Goal: Check status: Check status

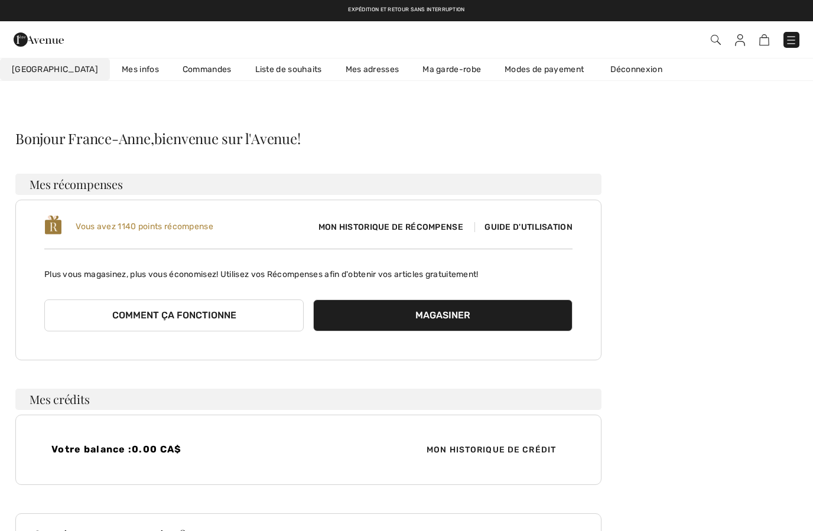
click at [181, 69] on link "Commandes" at bounding box center [207, 69] width 73 height 22
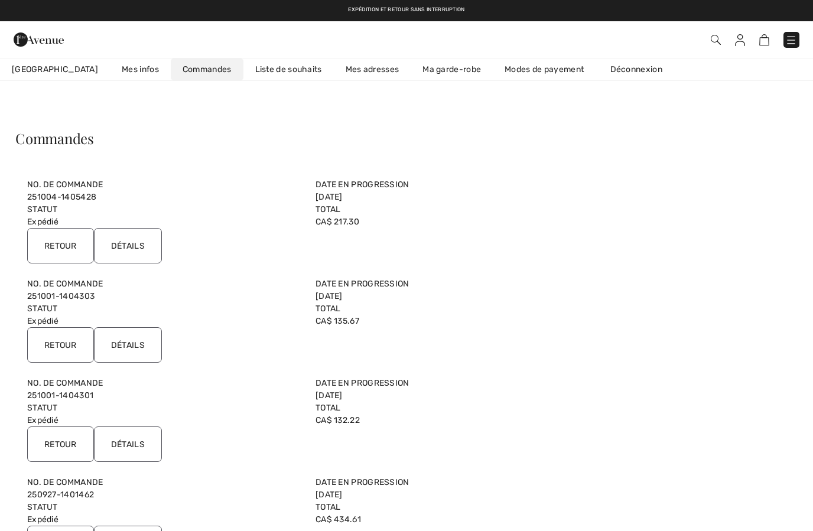
click at [54, 238] on input "Retour" at bounding box center [60, 245] width 67 height 35
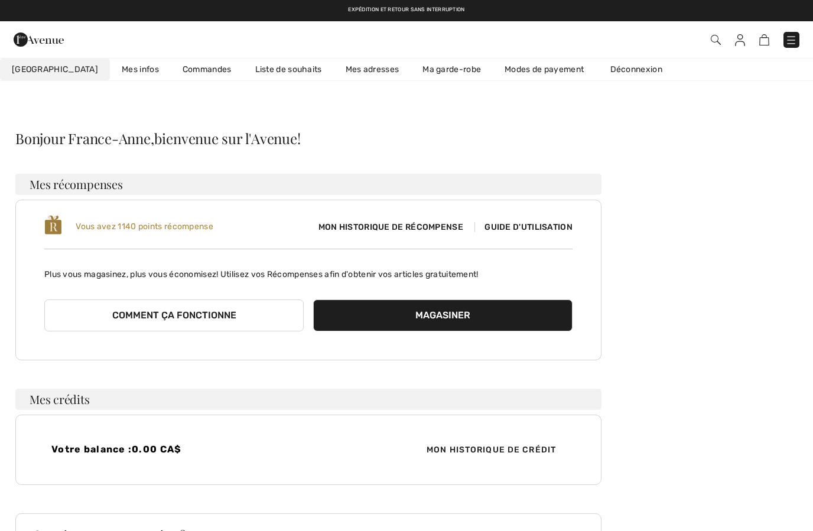
click at [786, 37] on img at bounding box center [791, 40] width 12 height 12
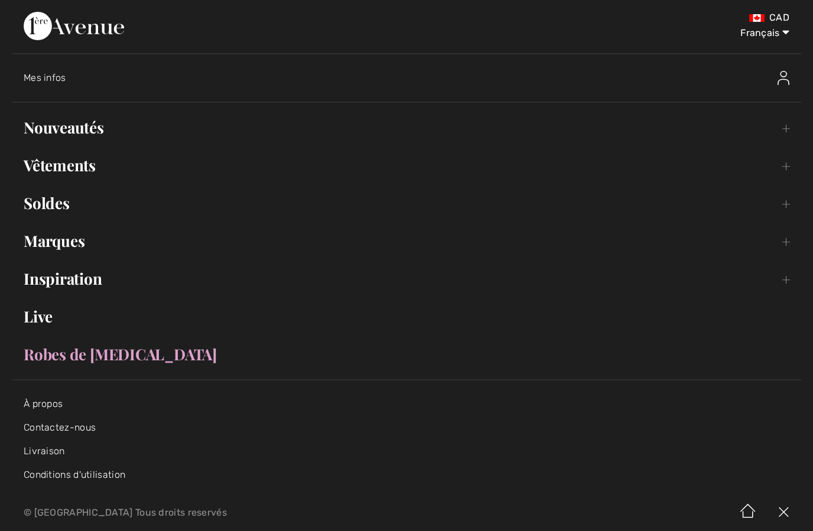
click at [39, 40] on img at bounding box center [74, 26] width 100 height 28
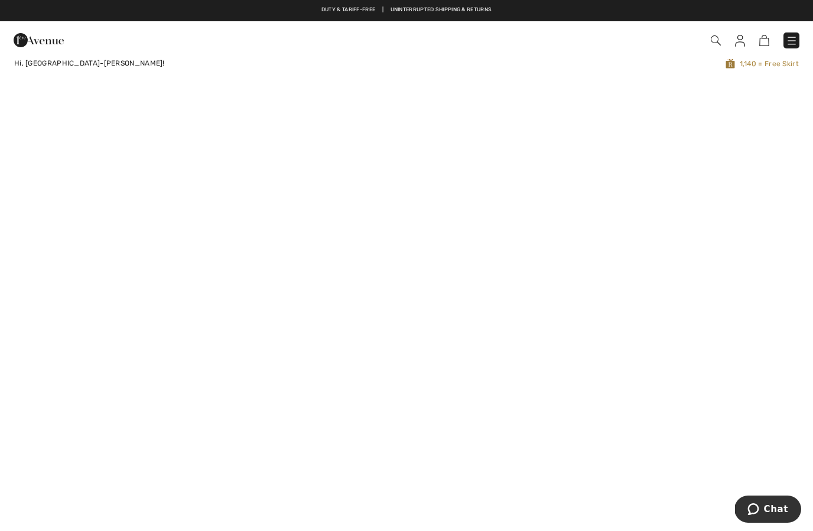
click at [790, 47] on img at bounding box center [792, 41] width 12 height 12
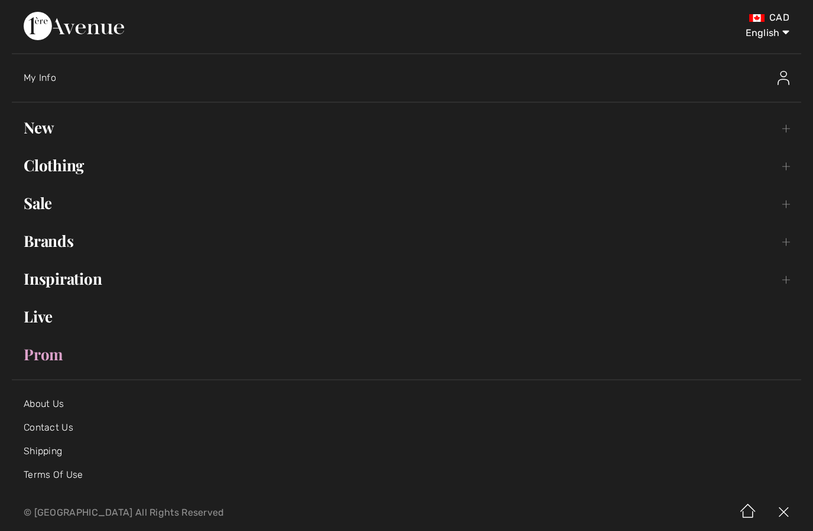
click at [770, 40] on select "English Français" at bounding box center [758, 30] width 61 height 35
select select "/fr/"
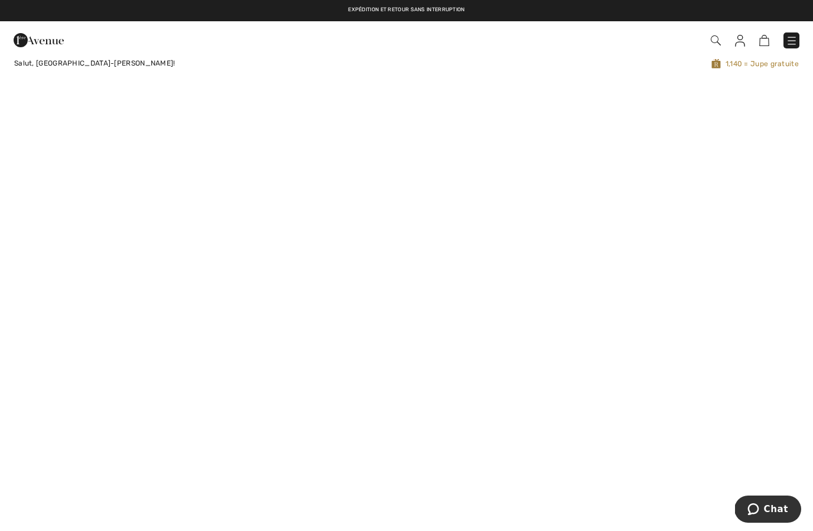
click at [744, 45] on img at bounding box center [740, 41] width 10 height 12
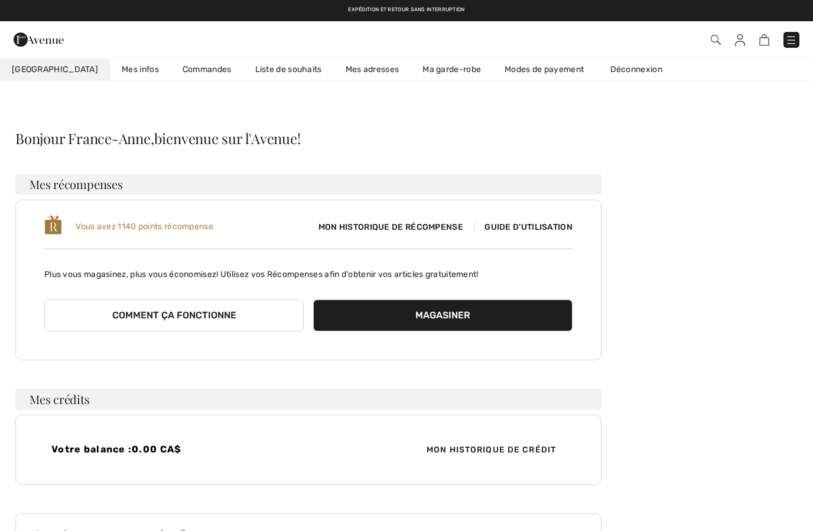
click at [171, 59] on link "Commandes" at bounding box center [207, 69] width 73 height 22
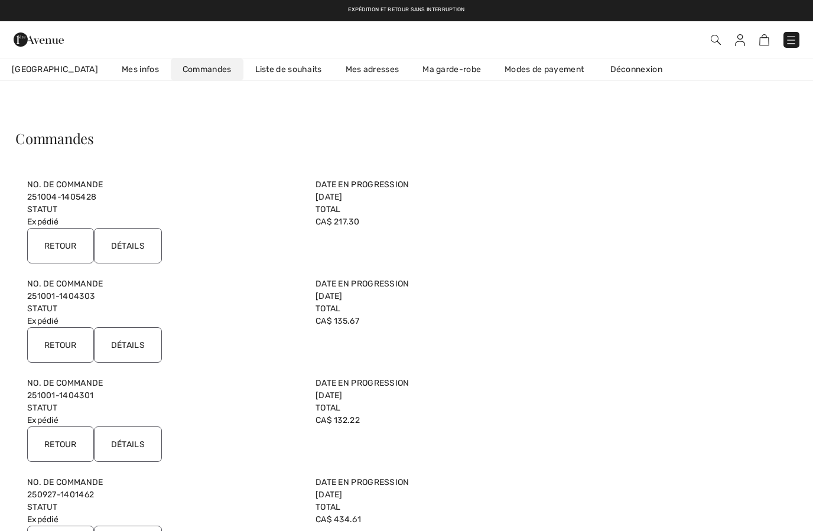
click at [136, 344] on input "Détails" at bounding box center [128, 344] width 68 height 35
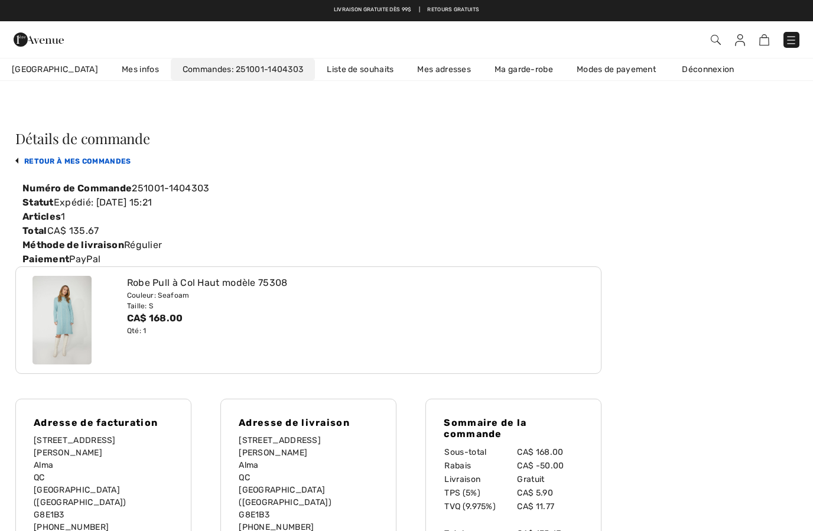
click at [45, 161] on link "retour à mes commandes" at bounding box center [73, 161] width 116 height 8
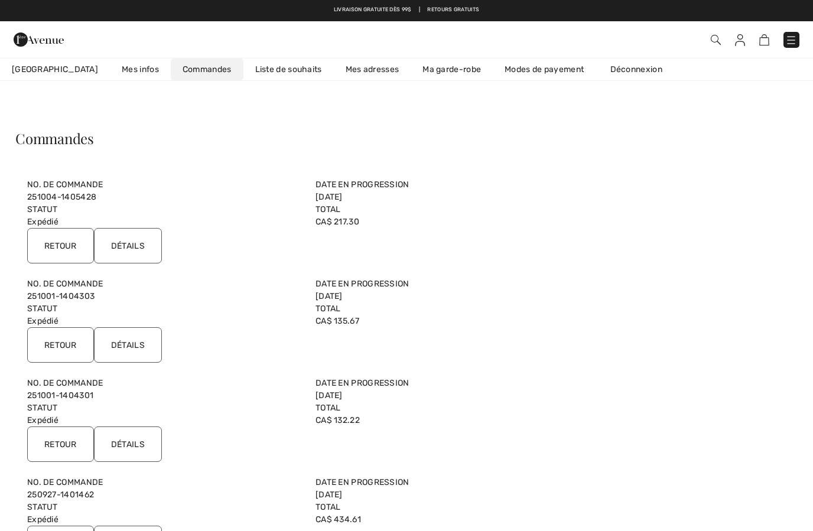
click at [131, 447] on input "Détails" at bounding box center [128, 443] width 68 height 35
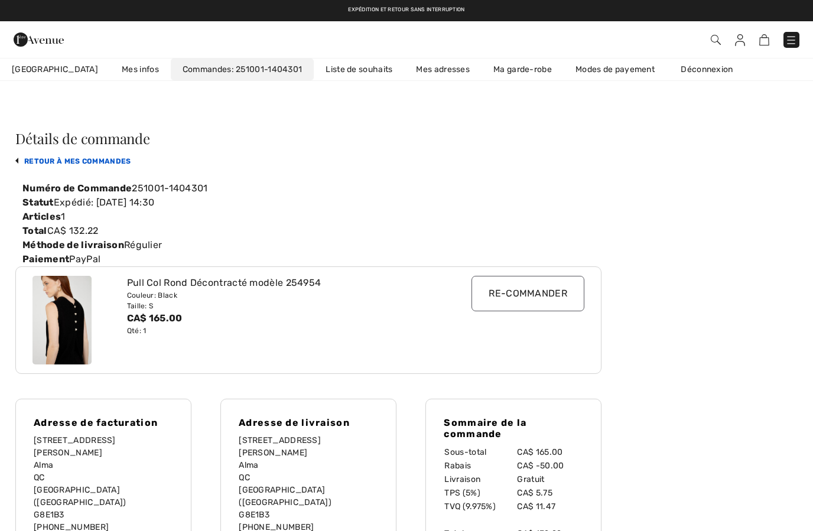
click at [50, 164] on link "retour à mes commandes" at bounding box center [73, 161] width 116 height 8
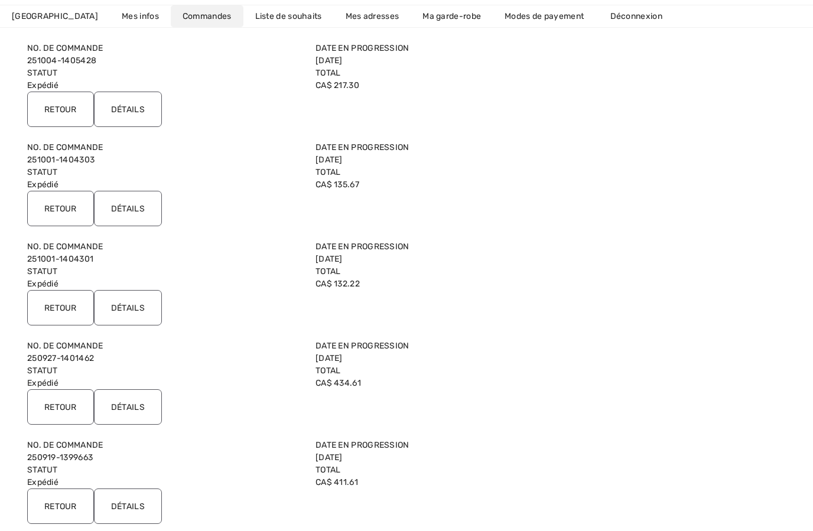
scroll to position [172, 0]
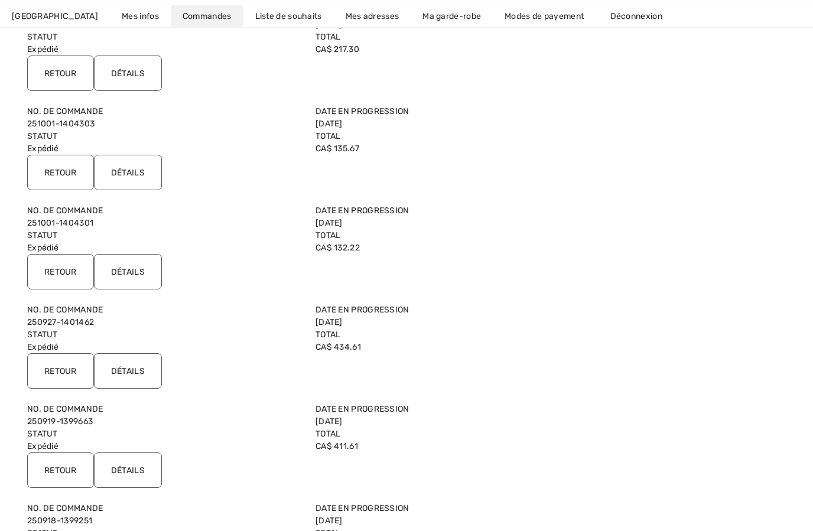
click at [70, 376] on input "Retour" at bounding box center [60, 370] width 67 height 35
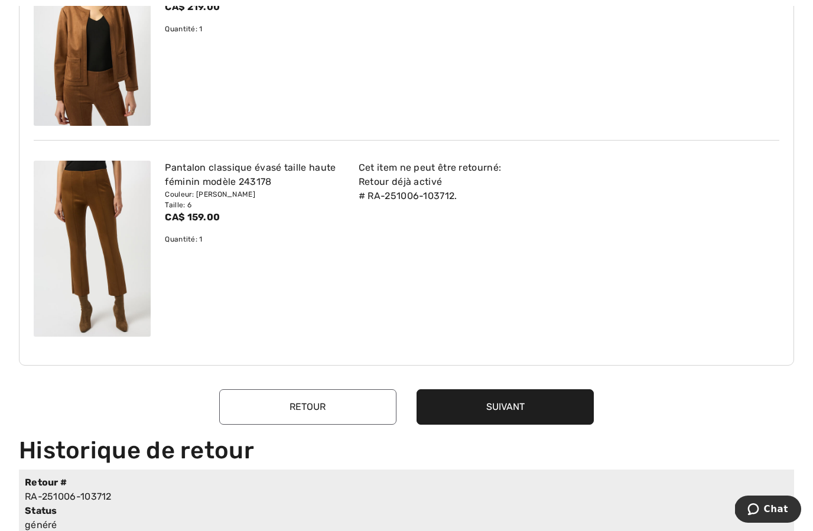
click at [344, 403] on button "Retour" at bounding box center [307, 406] width 177 height 35
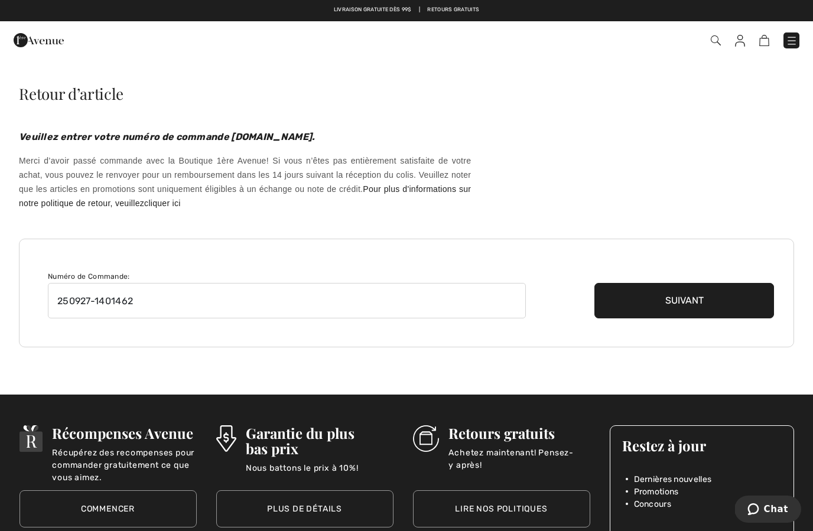
click at [739, 44] on img at bounding box center [740, 41] width 10 height 12
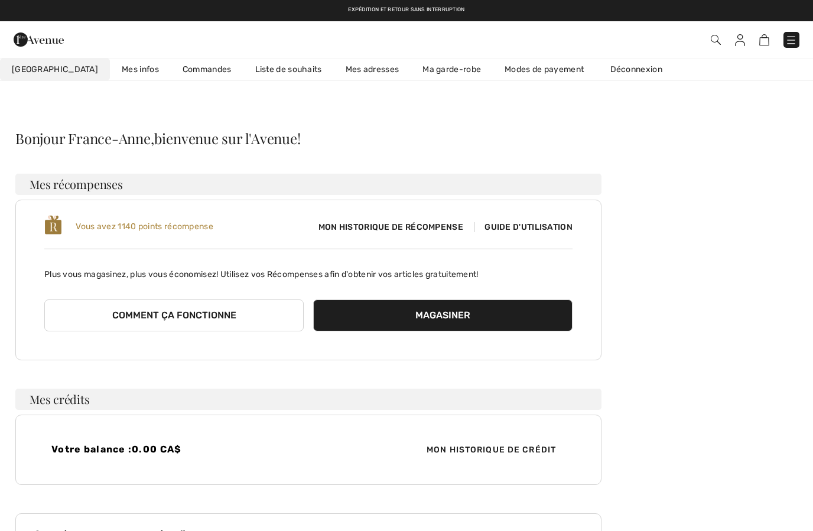
click at [177, 70] on link "Commandes" at bounding box center [207, 69] width 73 height 22
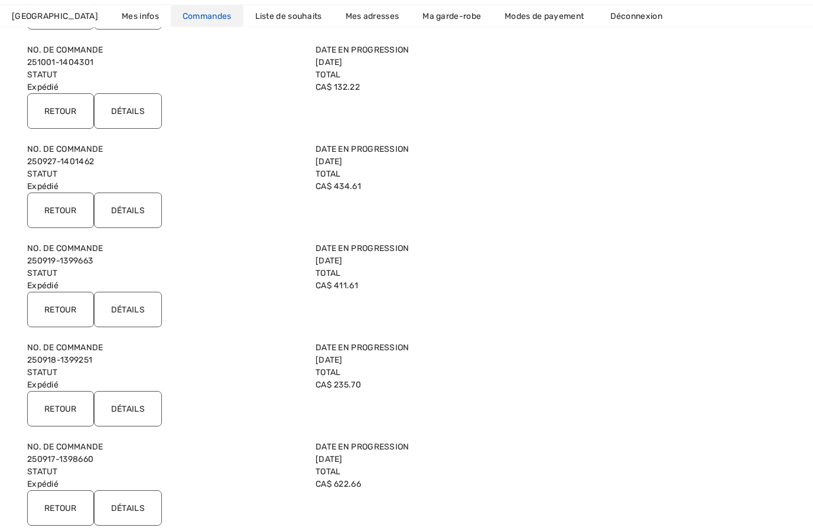
scroll to position [340, 0]
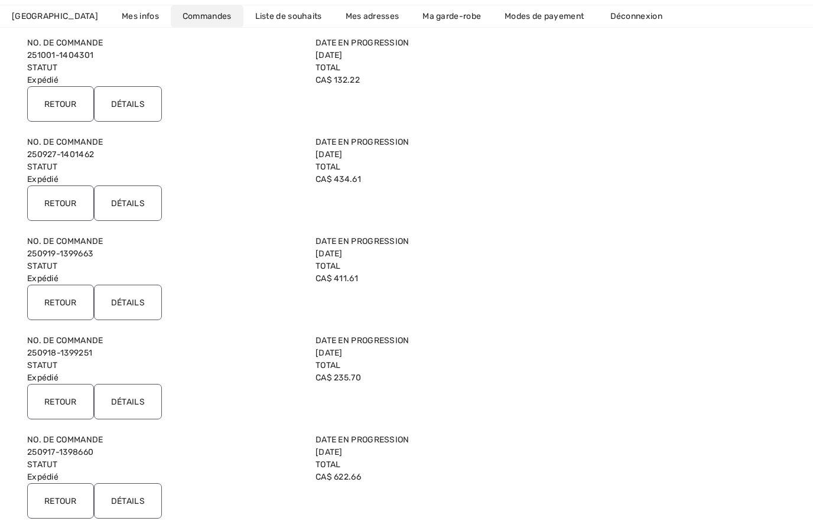
click at [130, 305] on input "Détails" at bounding box center [128, 302] width 68 height 35
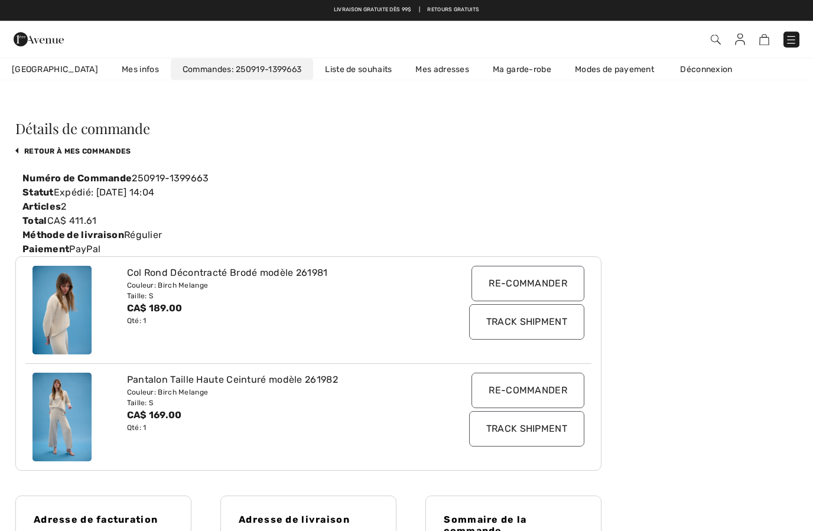
scroll to position [0, 0]
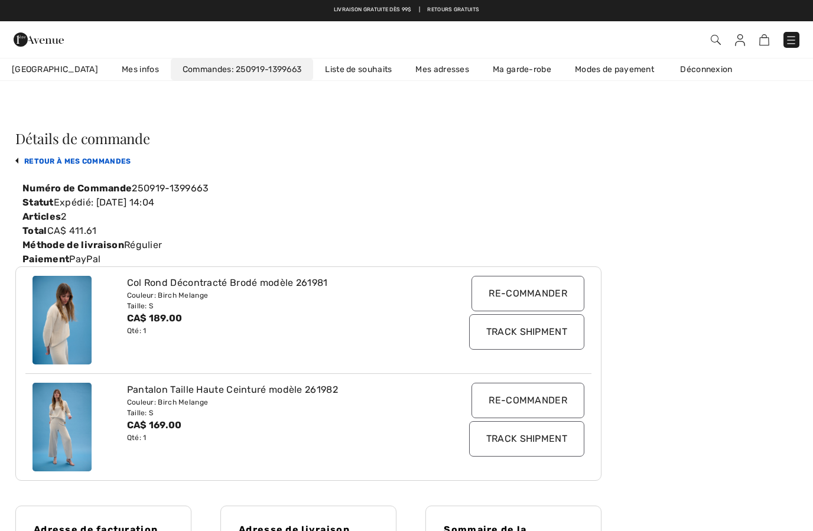
click at [40, 158] on link "retour à mes commandes" at bounding box center [73, 161] width 116 height 8
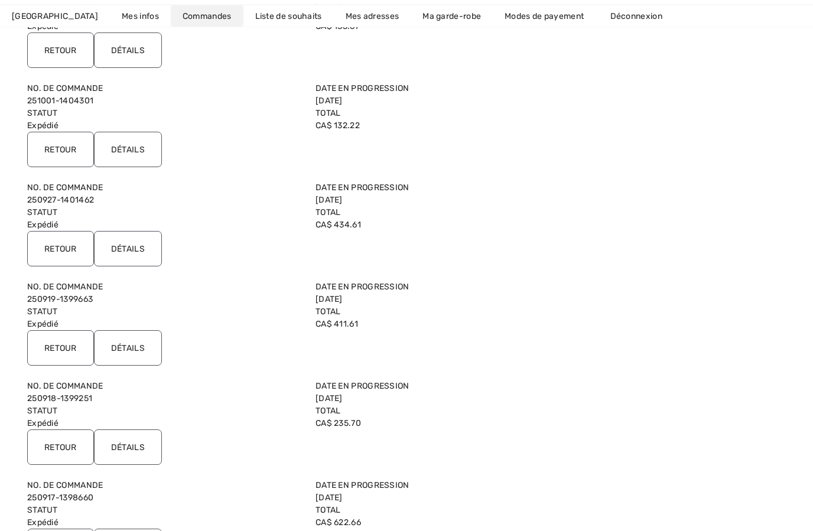
scroll to position [295, 0]
click at [58, 350] on input "Retour" at bounding box center [60, 347] width 67 height 35
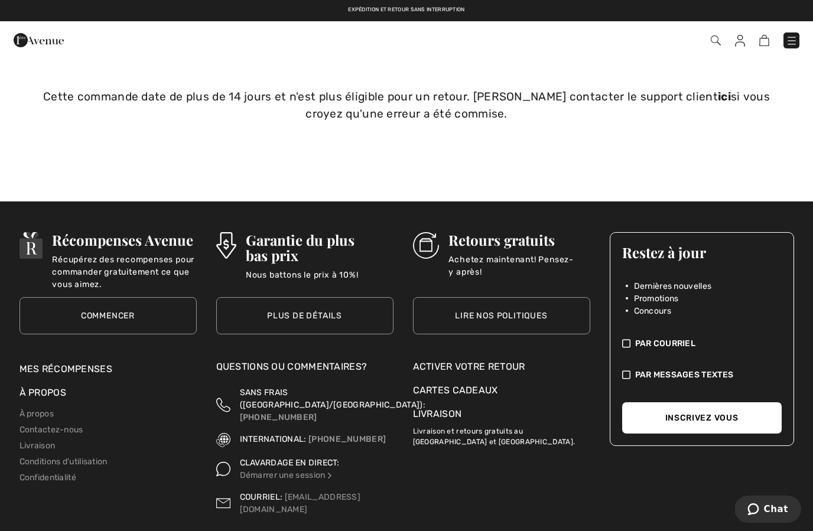
click at [736, 45] on img at bounding box center [740, 41] width 10 height 12
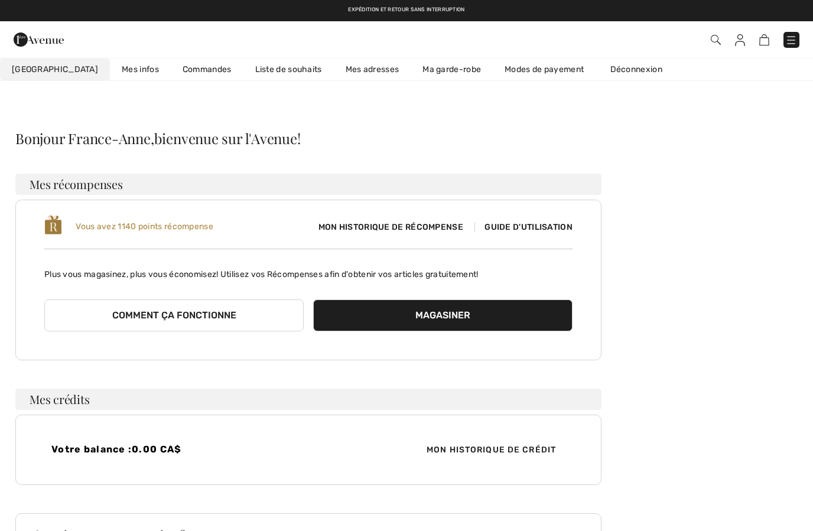
click at [190, 69] on link "Commandes" at bounding box center [207, 69] width 73 height 22
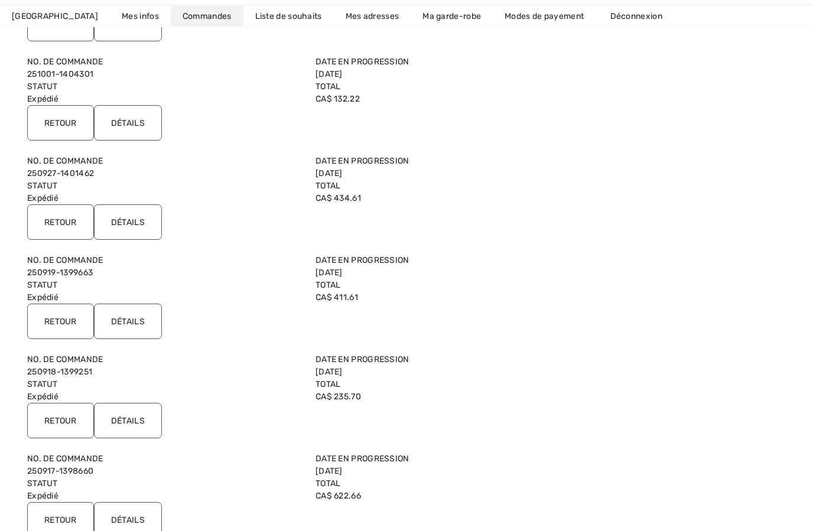
click at [54, 325] on input "Retour" at bounding box center [60, 321] width 67 height 35
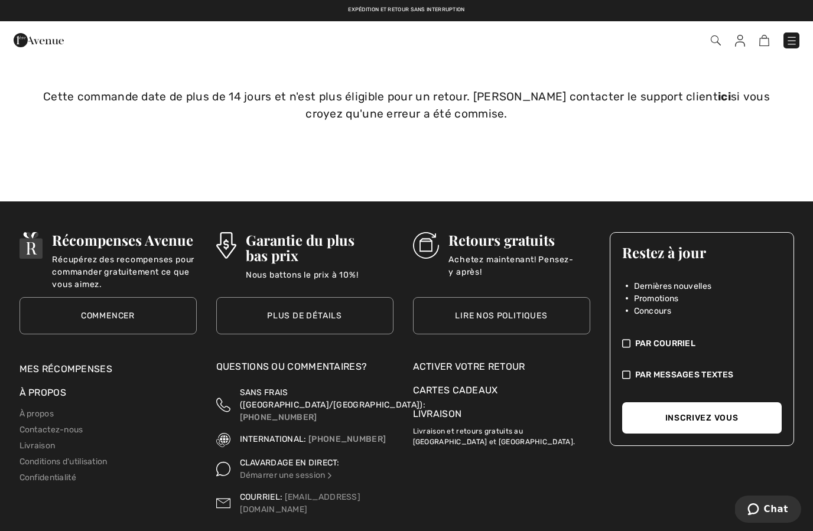
click at [743, 41] on img at bounding box center [740, 41] width 10 height 12
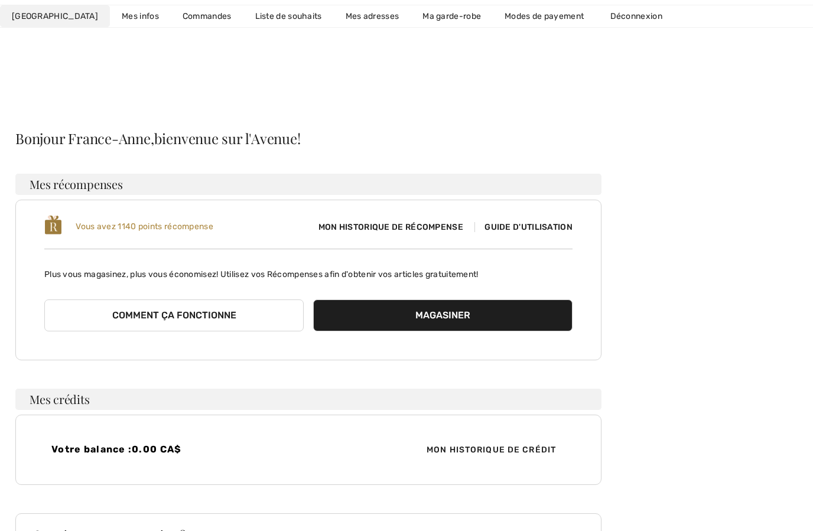
click at [171, 22] on link "Commandes" at bounding box center [207, 16] width 73 height 22
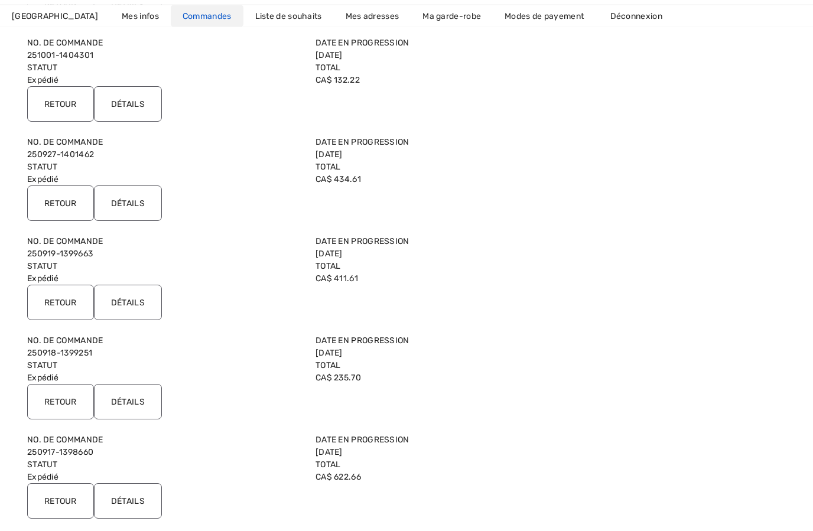
scroll to position [340, 0]
click at [134, 402] on input "Détails" at bounding box center [128, 401] width 68 height 35
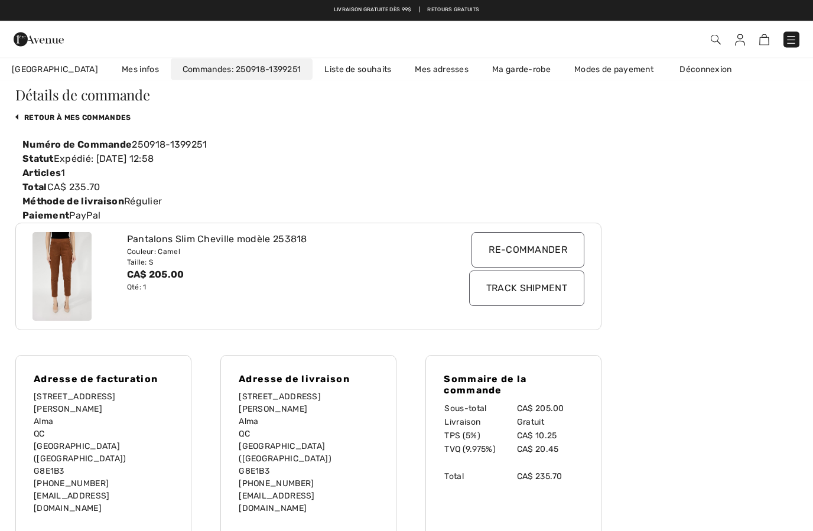
scroll to position [0, 0]
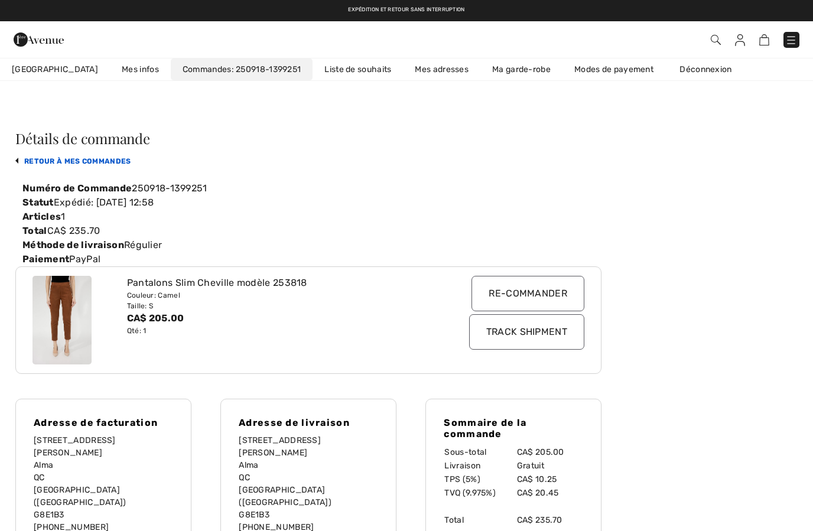
click at [37, 162] on link "retour à mes commandes" at bounding box center [73, 161] width 116 height 8
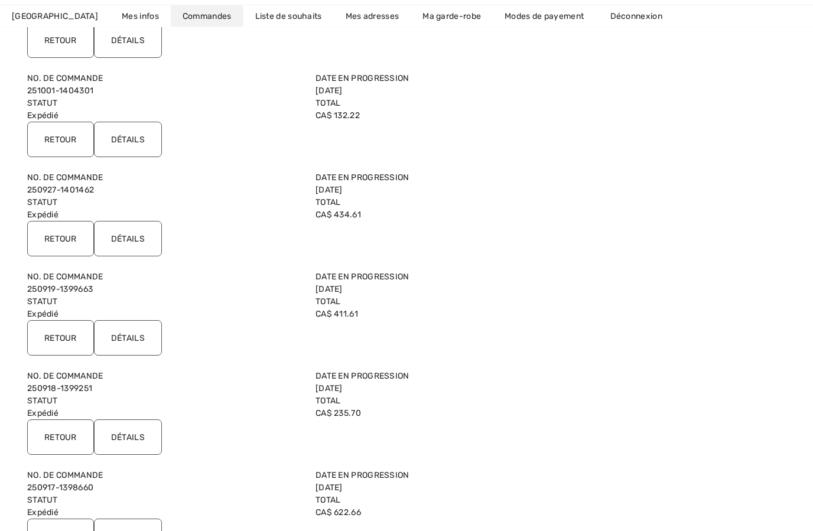
scroll to position [305, 0]
click at [54, 440] on input "Retour" at bounding box center [60, 436] width 67 height 35
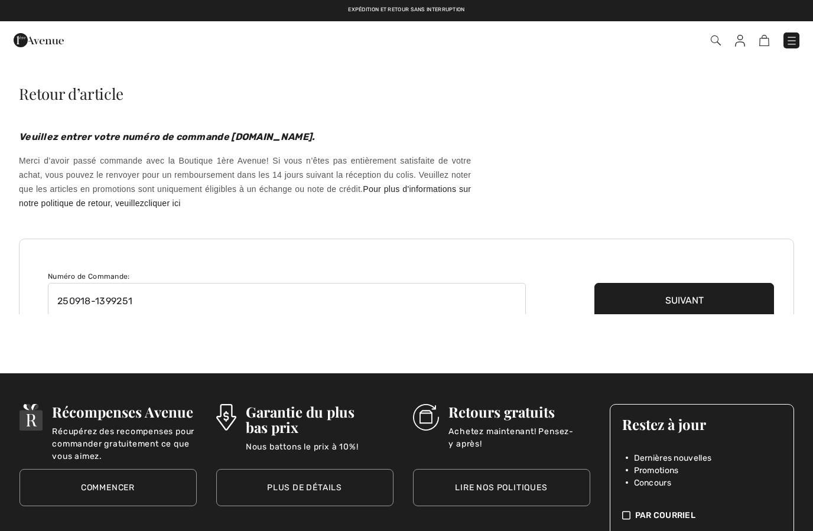
checkbox input "true"
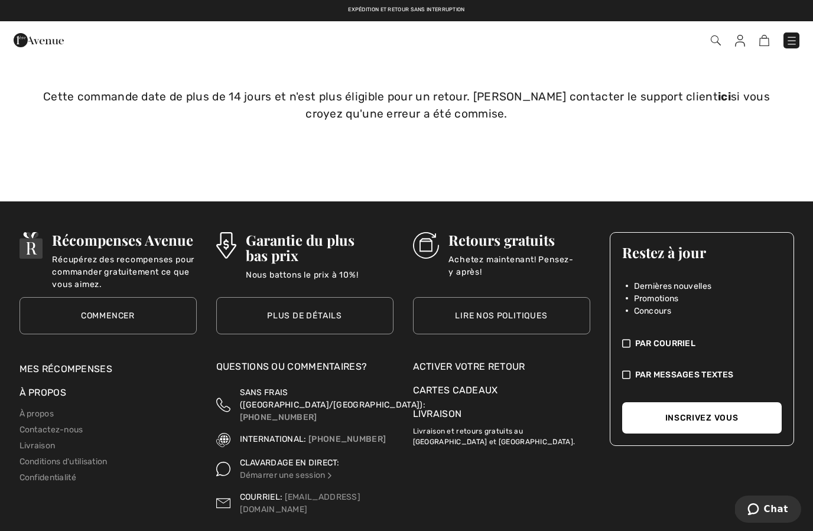
click at [790, 45] on img at bounding box center [792, 41] width 12 height 12
